Goal: Contribute content

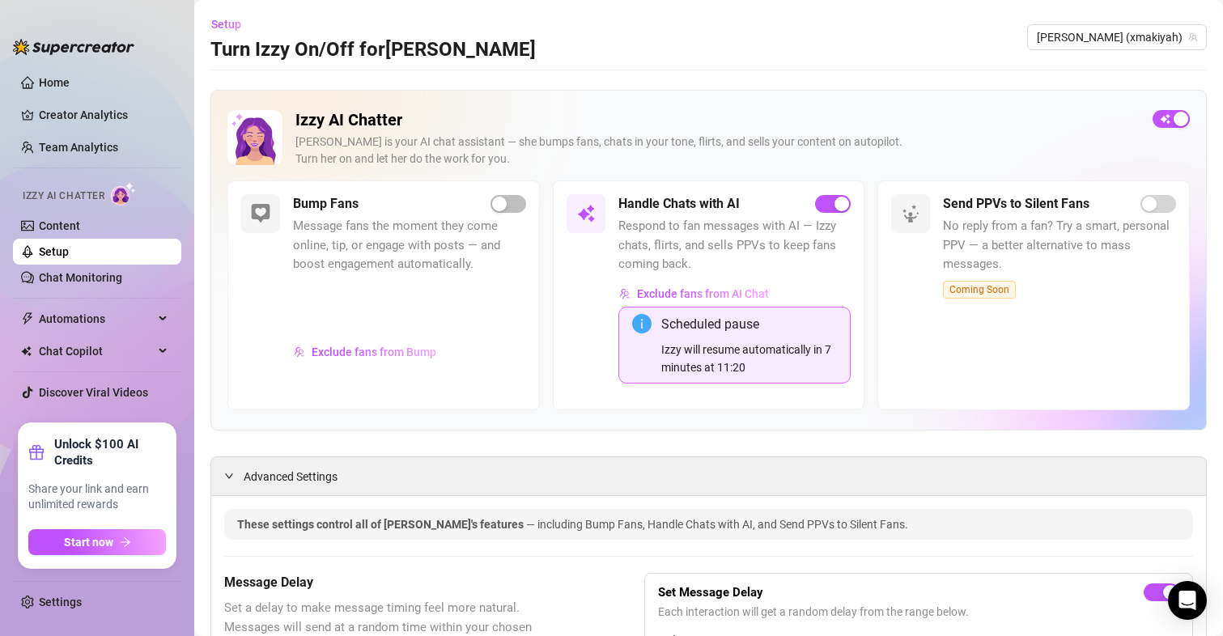
scroll to position [1780, 0]
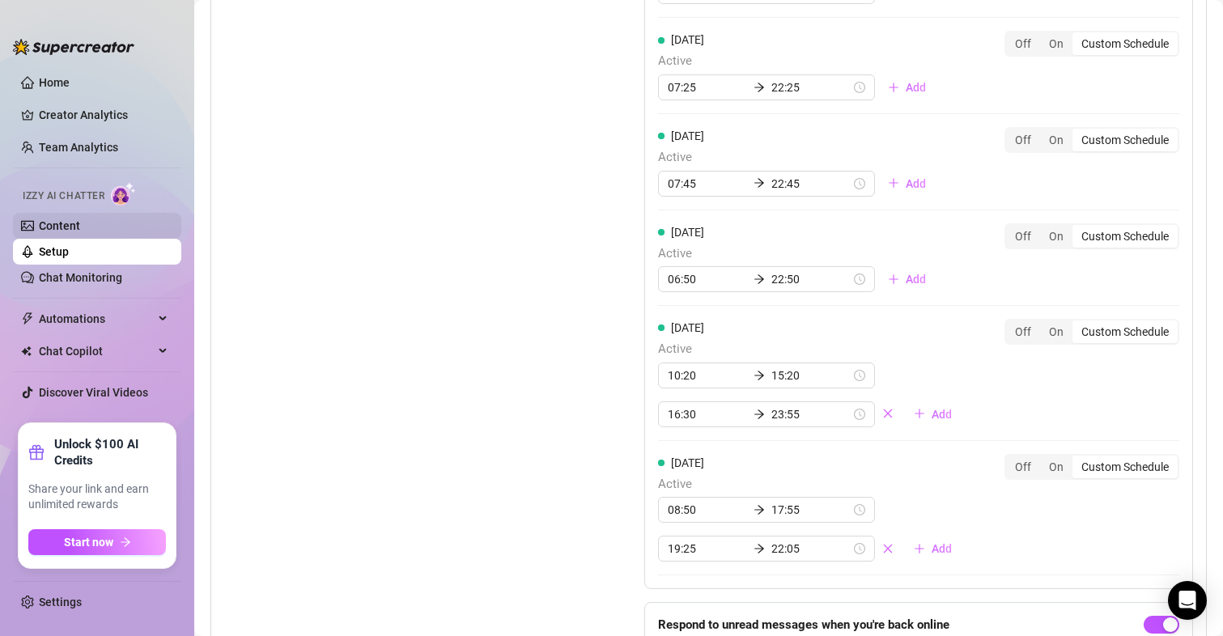
click at [72, 227] on link "Content" at bounding box center [59, 225] width 41 height 13
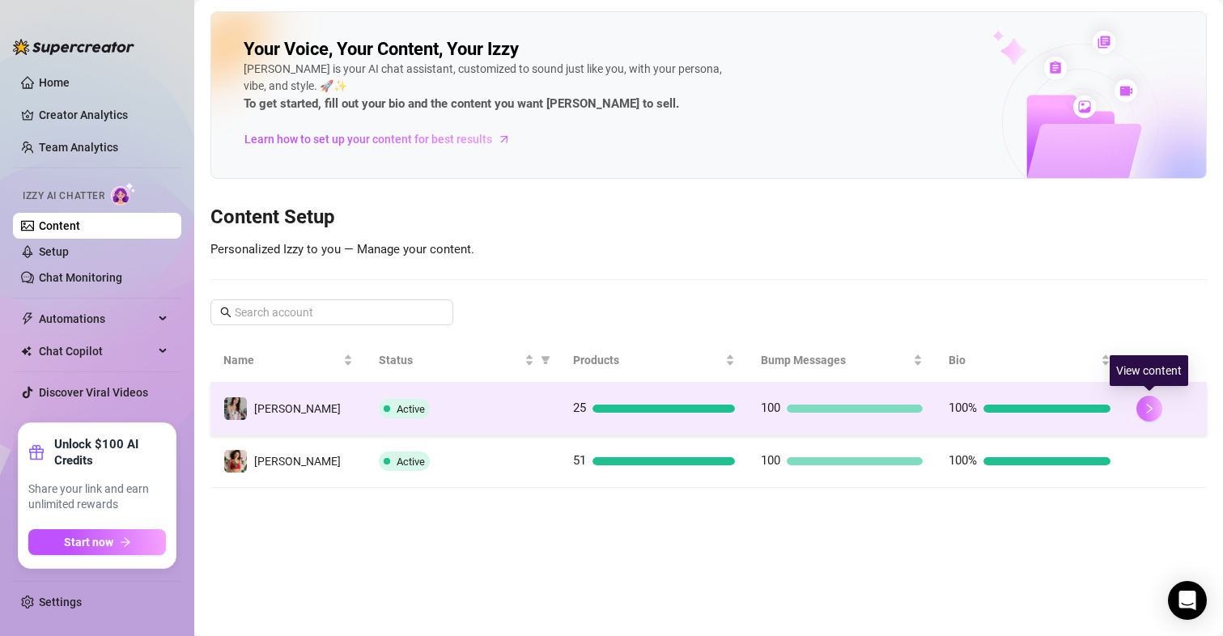
click at [1150, 412] on icon "right" at bounding box center [1149, 408] width 11 height 11
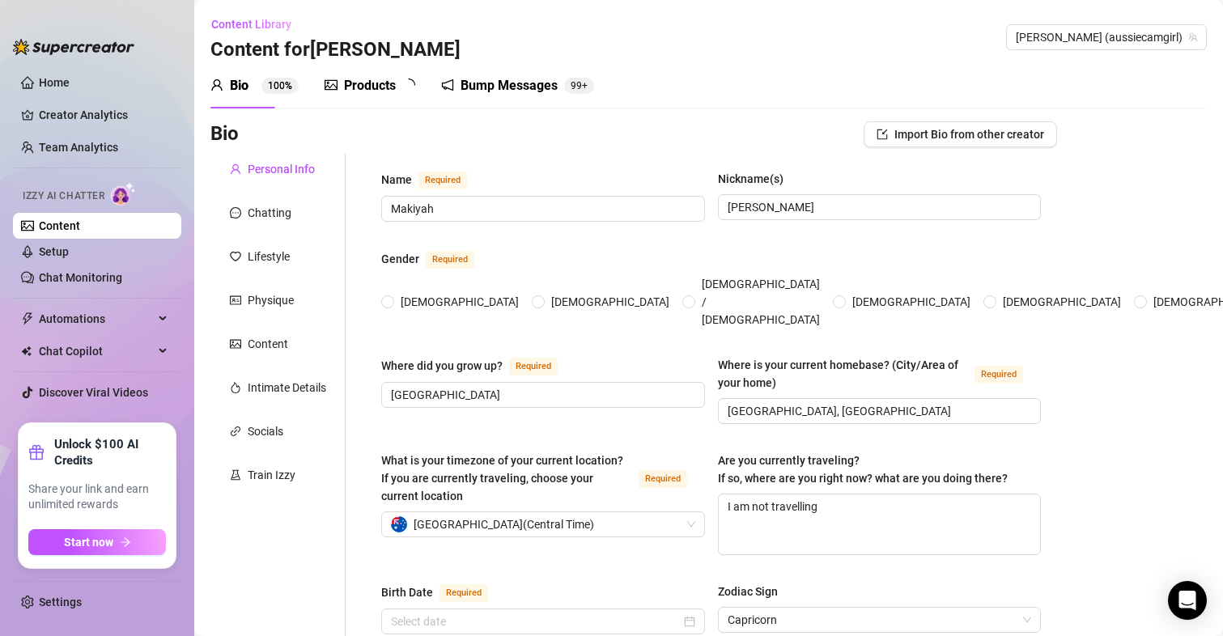
radio input "true"
type input "[DATE]"
click at [402, 102] on div "Products 2 5" at bounding box center [376, 85] width 102 height 45
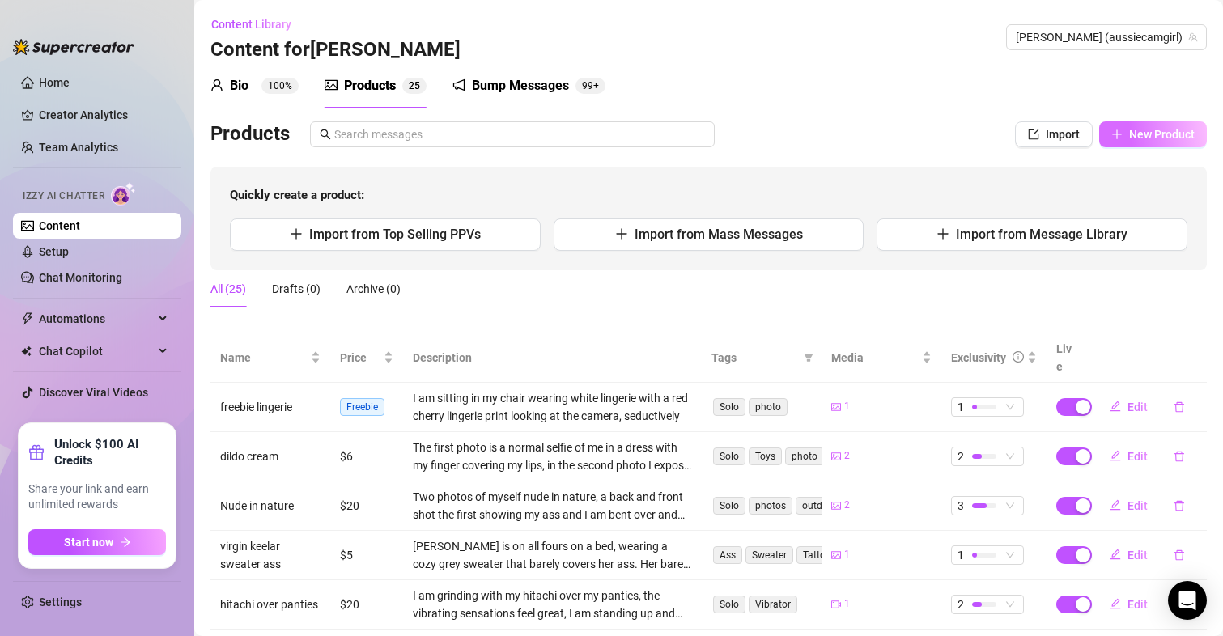
click at [1129, 134] on span "New Product" at bounding box center [1162, 134] width 66 height 13
type textarea "Type your message here..."
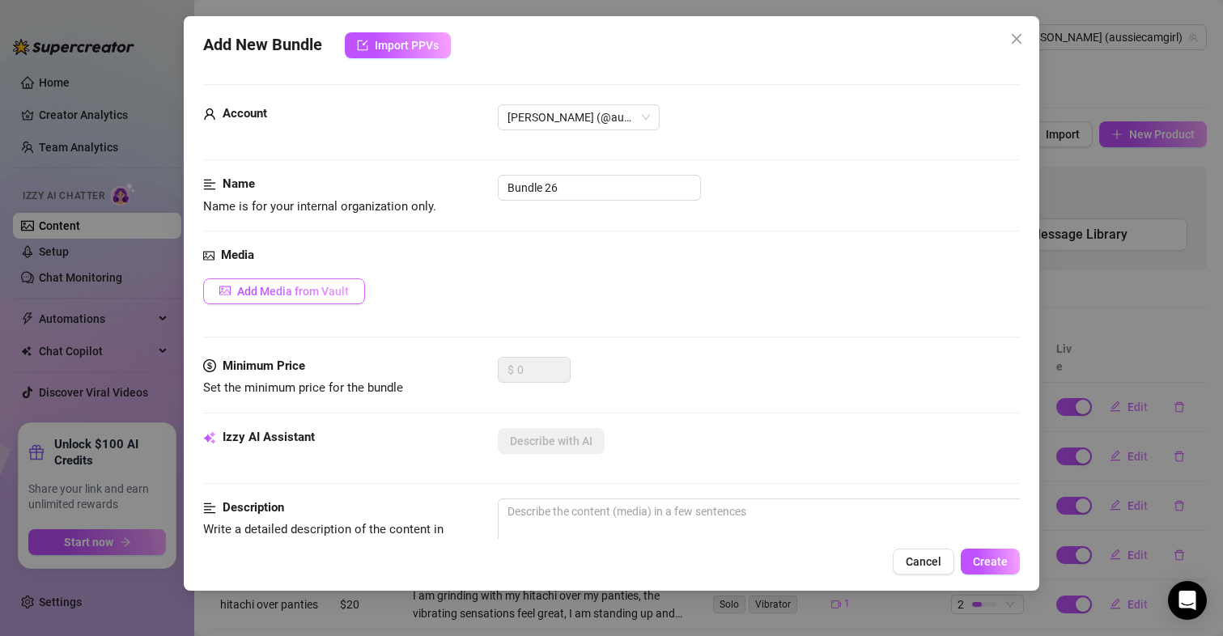
click at [322, 285] on span "Add Media from Vault" at bounding box center [293, 291] width 112 height 13
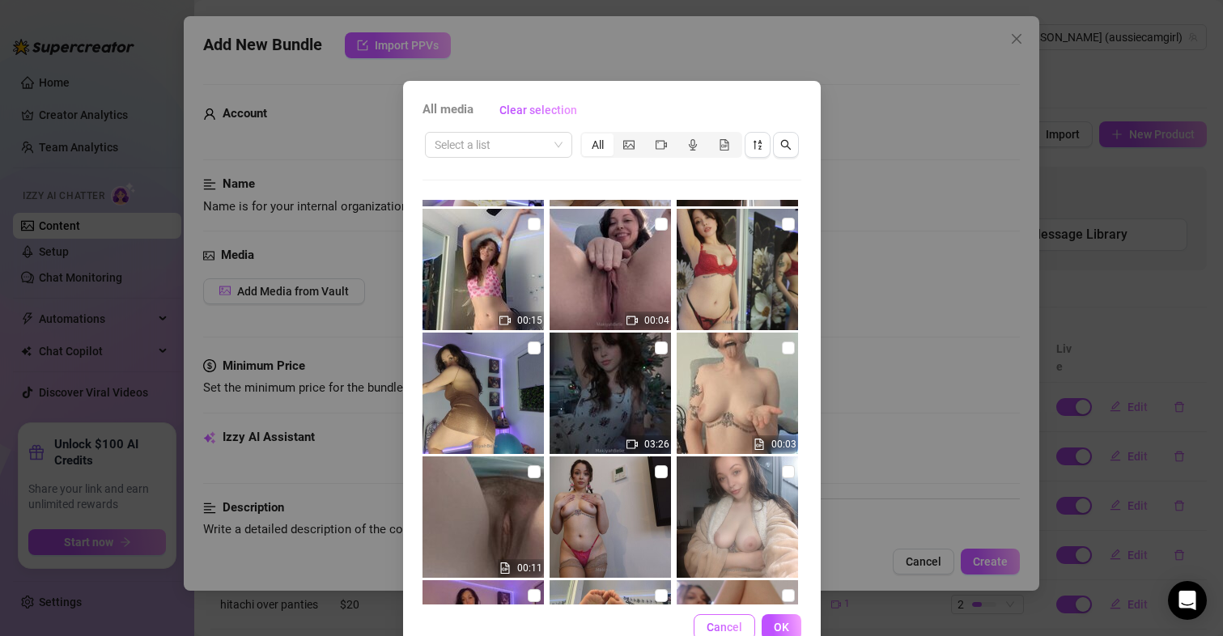
click at [719, 621] on span "Cancel" at bounding box center [725, 627] width 36 height 13
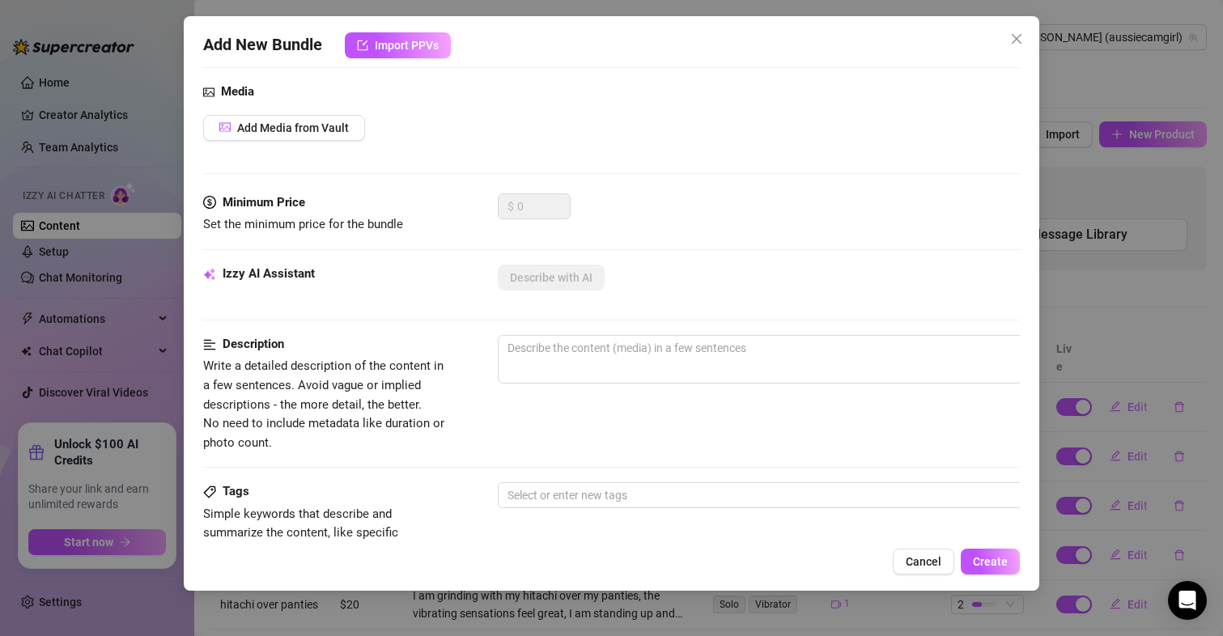
scroll to position [162, 0]
click at [299, 124] on span "Add Media from Vault" at bounding box center [293, 129] width 112 height 13
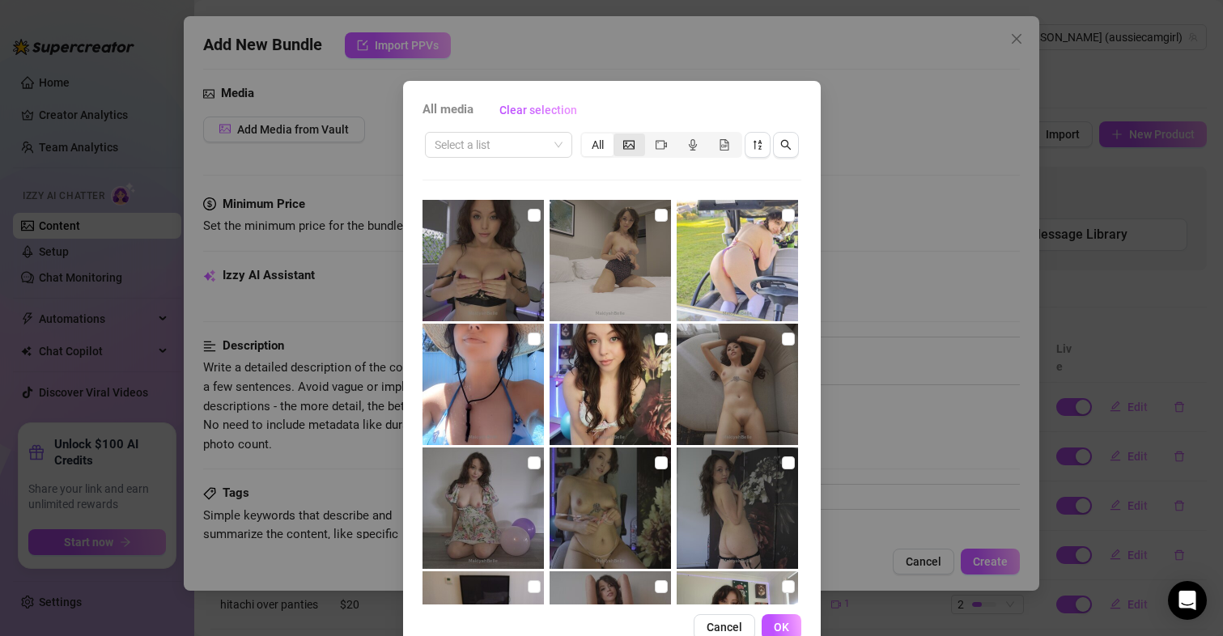
click at [623, 144] on icon "picture" at bounding box center [628, 144] width 11 height 9
click at [617, 136] on input "segmented control" at bounding box center [617, 136] width 0 height 0
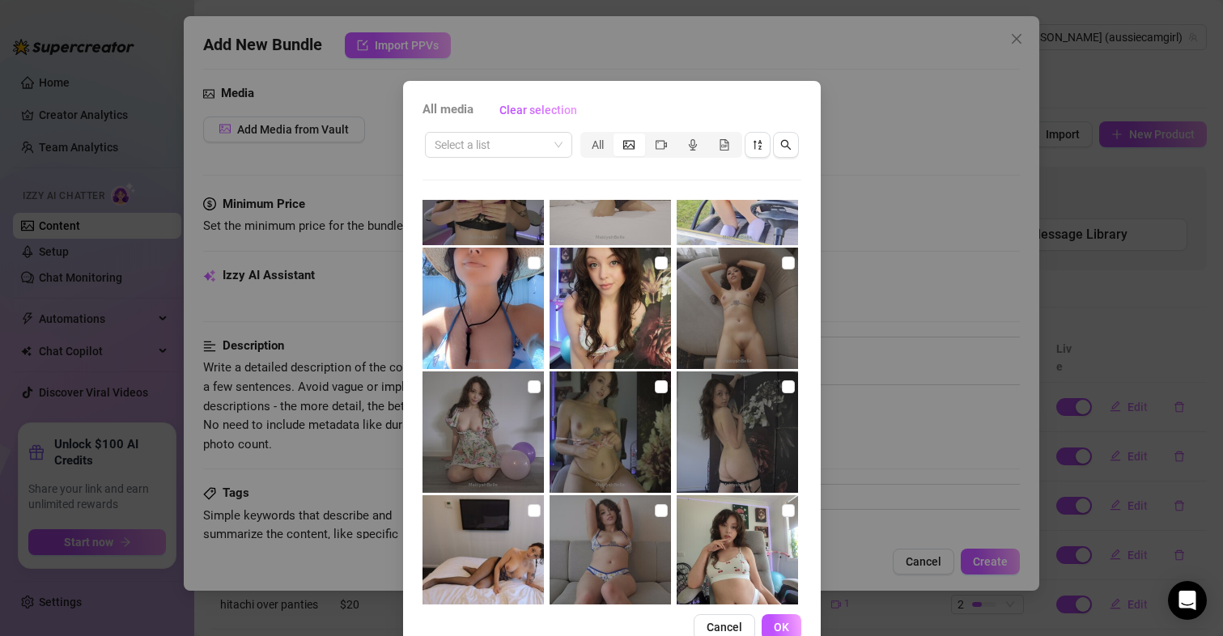
scroll to position [0, 0]
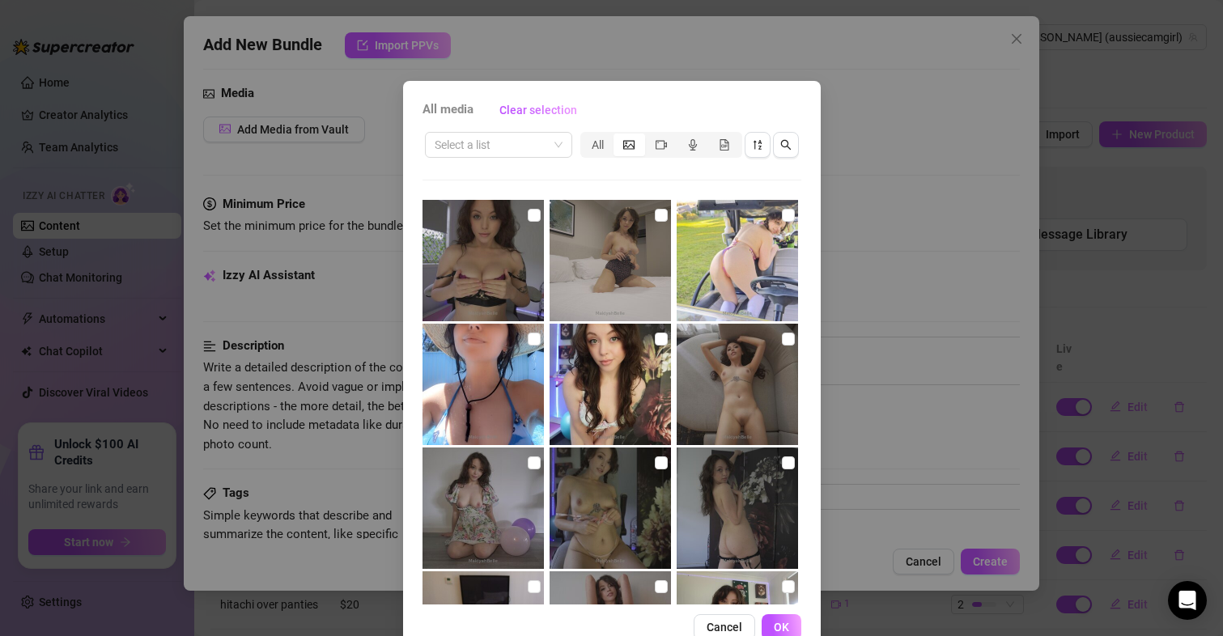
click at [707, 631] on span "Cancel" at bounding box center [725, 627] width 36 height 13
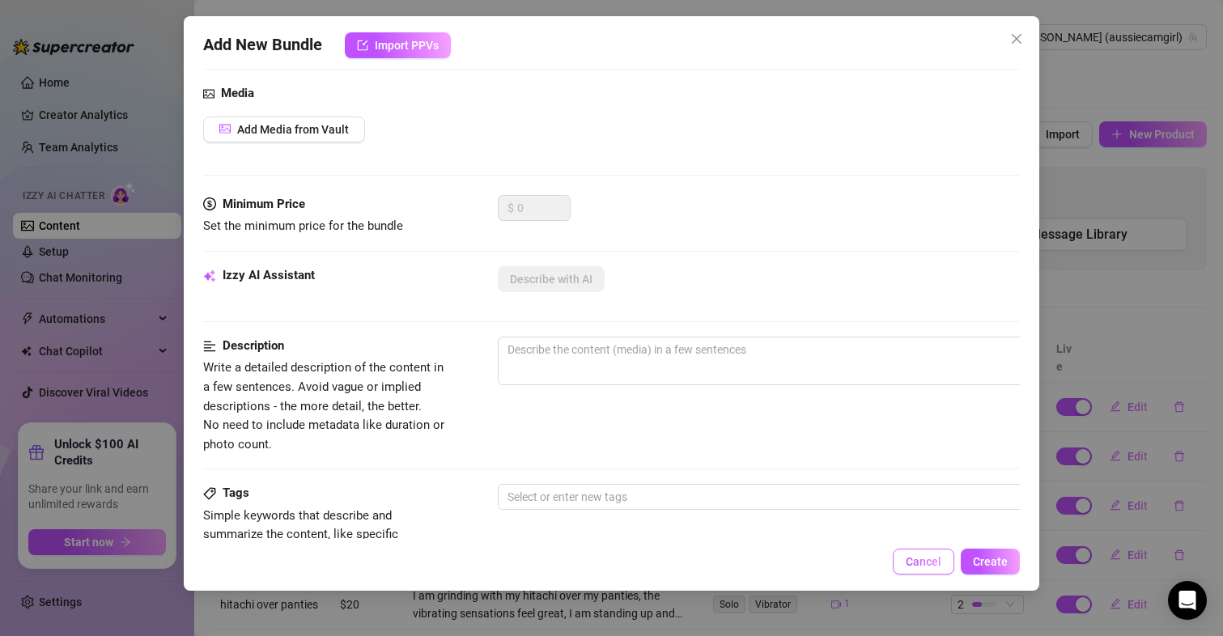
click at [910, 560] on span "Cancel" at bounding box center [924, 561] width 36 height 13
